Goal: Contribute content: Add original content to the website for others to see

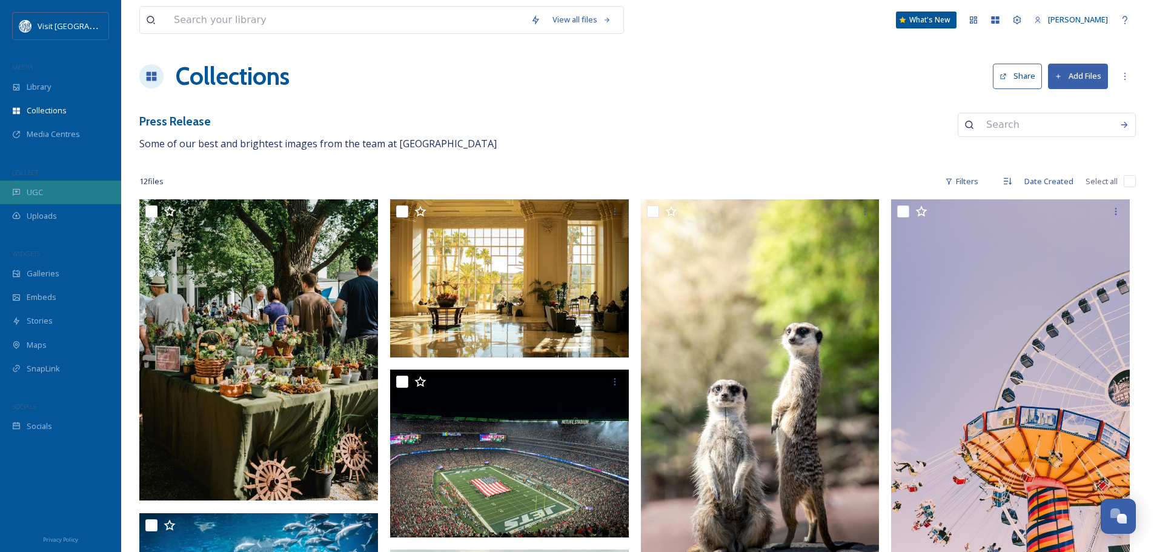
scroll to position [650, 0]
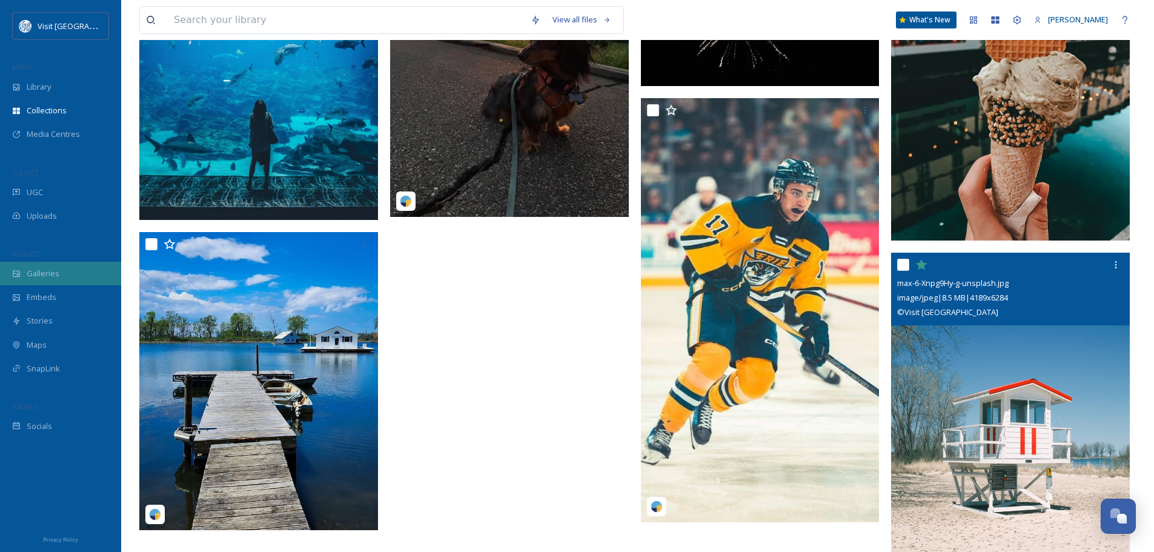
click at [48, 280] on div "Galleries" at bounding box center [60, 274] width 121 height 24
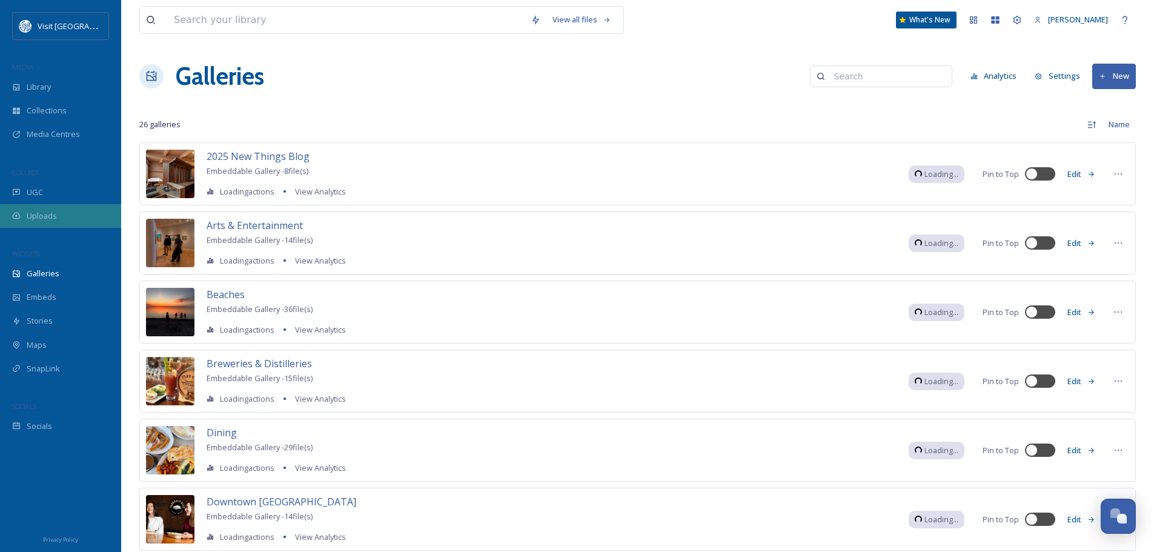
click at [45, 211] on span "Uploads" at bounding box center [42, 216] width 30 height 12
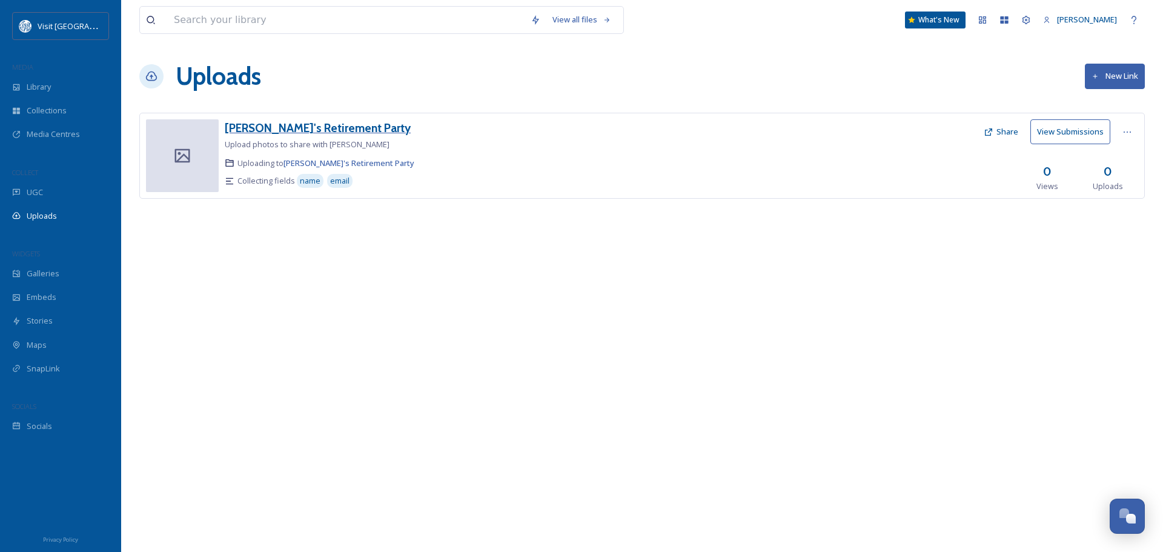
click at [268, 128] on h3 "[PERSON_NAME]'s Retirement Party" at bounding box center [318, 128] width 186 height 15
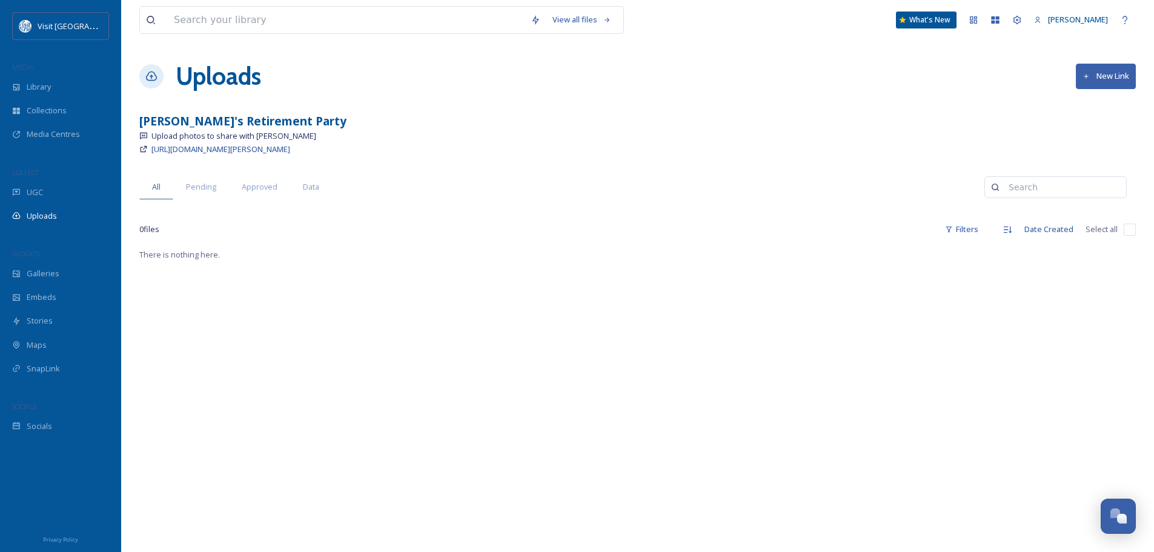
click at [187, 137] on span "Upload photos to share with [PERSON_NAME]" at bounding box center [233, 136] width 165 height 12
click at [216, 148] on span "[URL][DOMAIN_NAME][PERSON_NAME]" at bounding box center [220, 149] width 139 height 11
click at [213, 187] on span "Pending" at bounding box center [201, 187] width 30 height 12
click at [251, 188] on span "Approved" at bounding box center [260, 187] width 36 height 12
click at [317, 191] on span "Data" at bounding box center [311, 187] width 16 height 12
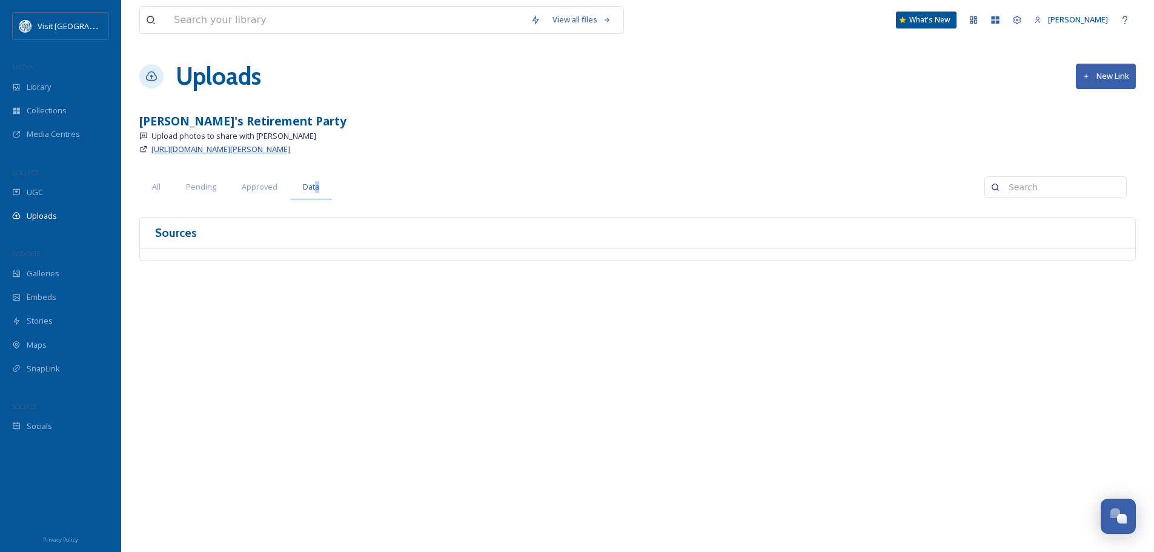
click at [193, 151] on span "[URL][DOMAIN_NAME][PERSON_NAME]" at bounding box center [220, 149] width 139 height 11
click at [42, 217] on span "Uploads" at bounding box center [42, 216] width 30 height 12
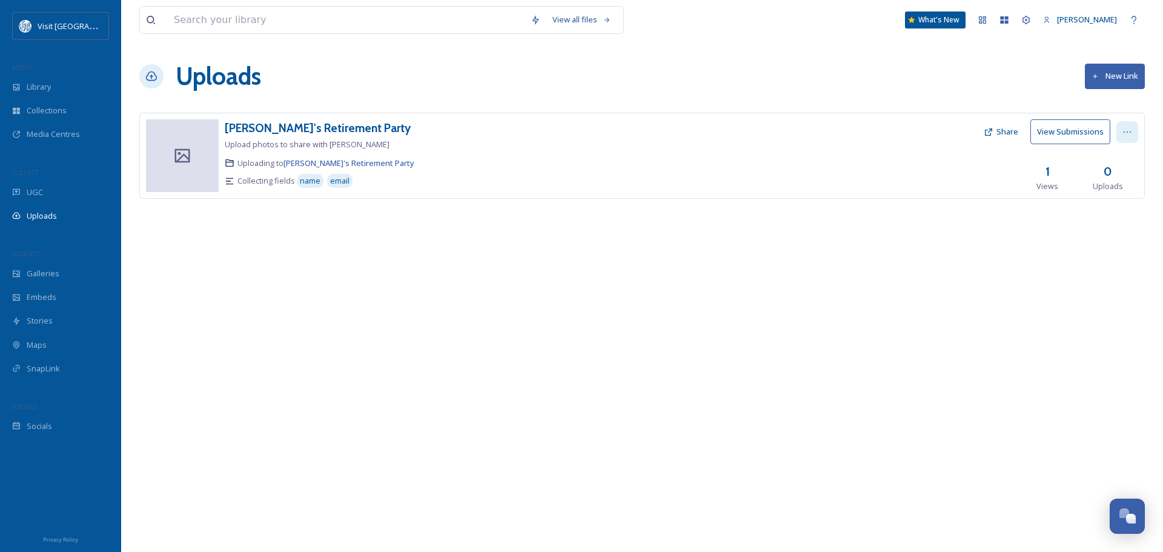
click at [1133, 133] on div at bounding box center [1127, 132] width 22 height 22
click at [1113, 180] on div "Edit" at bounding box center [1114, 182] width 46 height 24
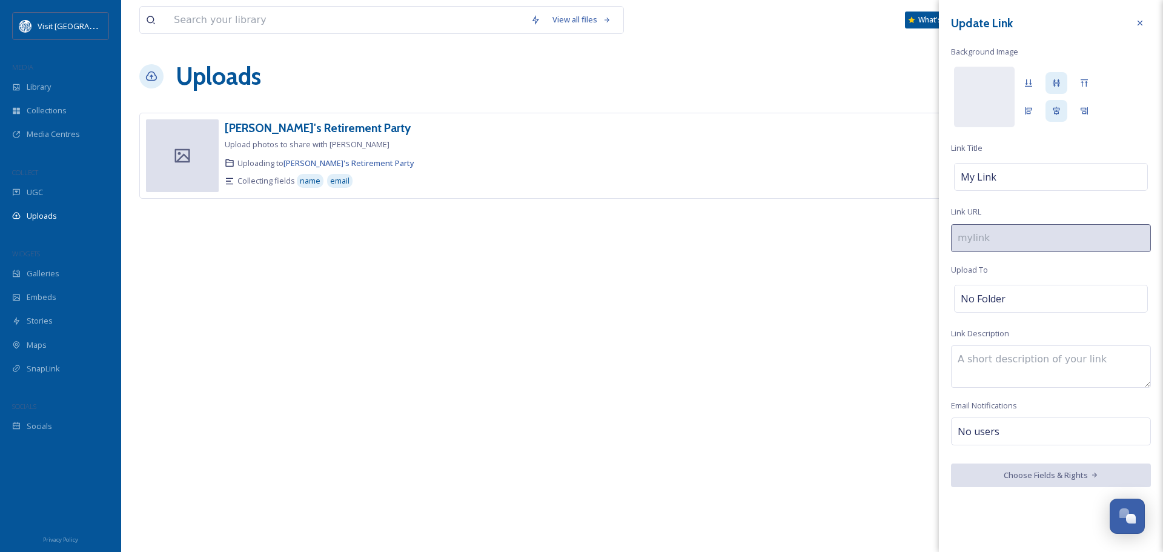
type input "[PERSON_NAME]-retirement-party"
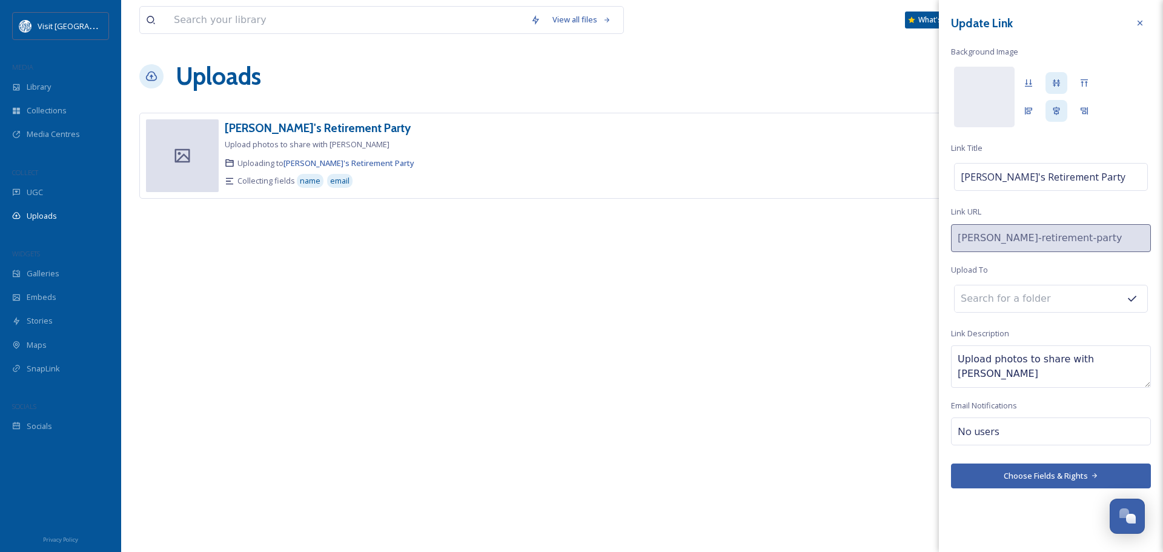
drag, startPoint x: 1113, startPoint y: 360, endPoint x: 1031, endPoint y: 362, distance: 82.4
click at [1031, 362] on textarea "Upload photos to share with [PERSON_NAME]" at bounding box center [1051, 366] width 200 height 42
type textarea "Upload photos to be included in various parts of [PERSON_NAME]'s retirement par…"
click at [1056, 474] on button "Choose Fields & Rights" at bounding box center [1051, 475] width 200 height 25
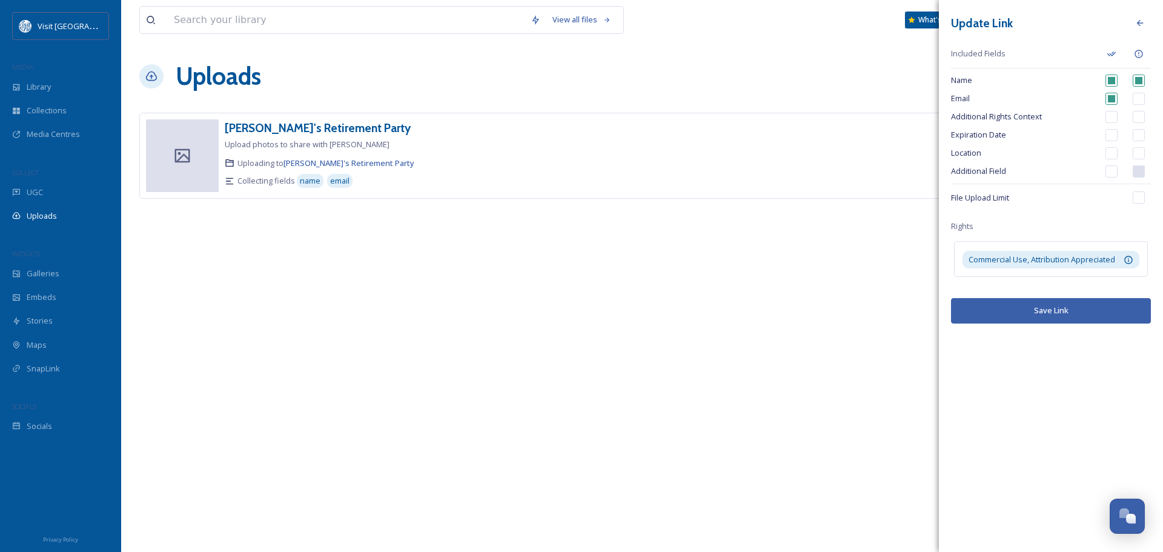
click at [1091, 311] on button "Save Link" at bounding box center [1051, 310] width 200 height 25
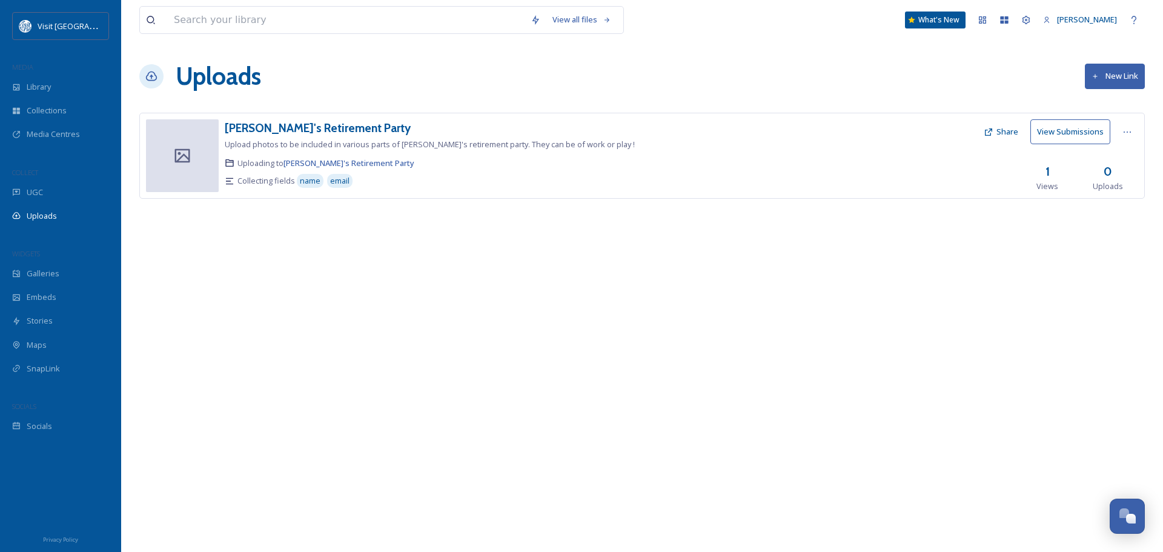
click at [1014, 136] on button "Share" at bounding box center [1000, 132] width 47 height 24
